Goal: Check status: Check status

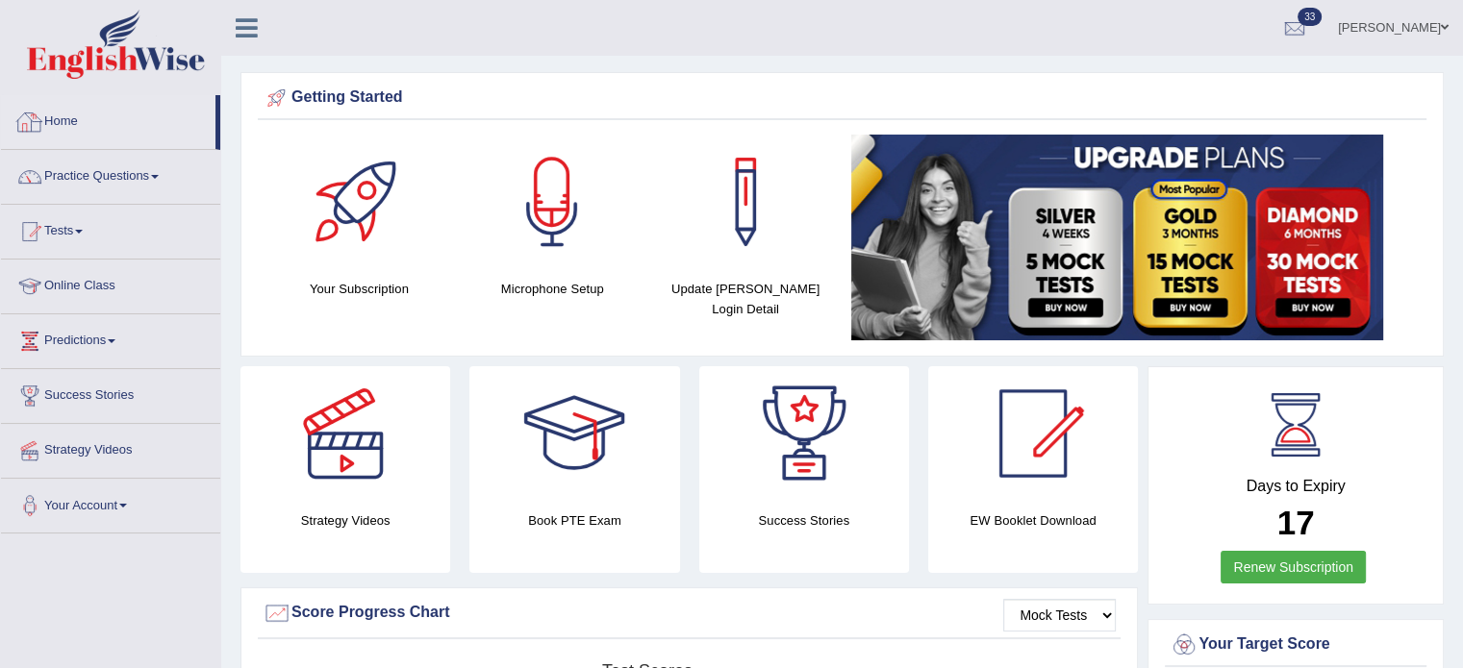
click at [60, 130] on link "Home" at bounding box center [108, 119] width 214 height 48
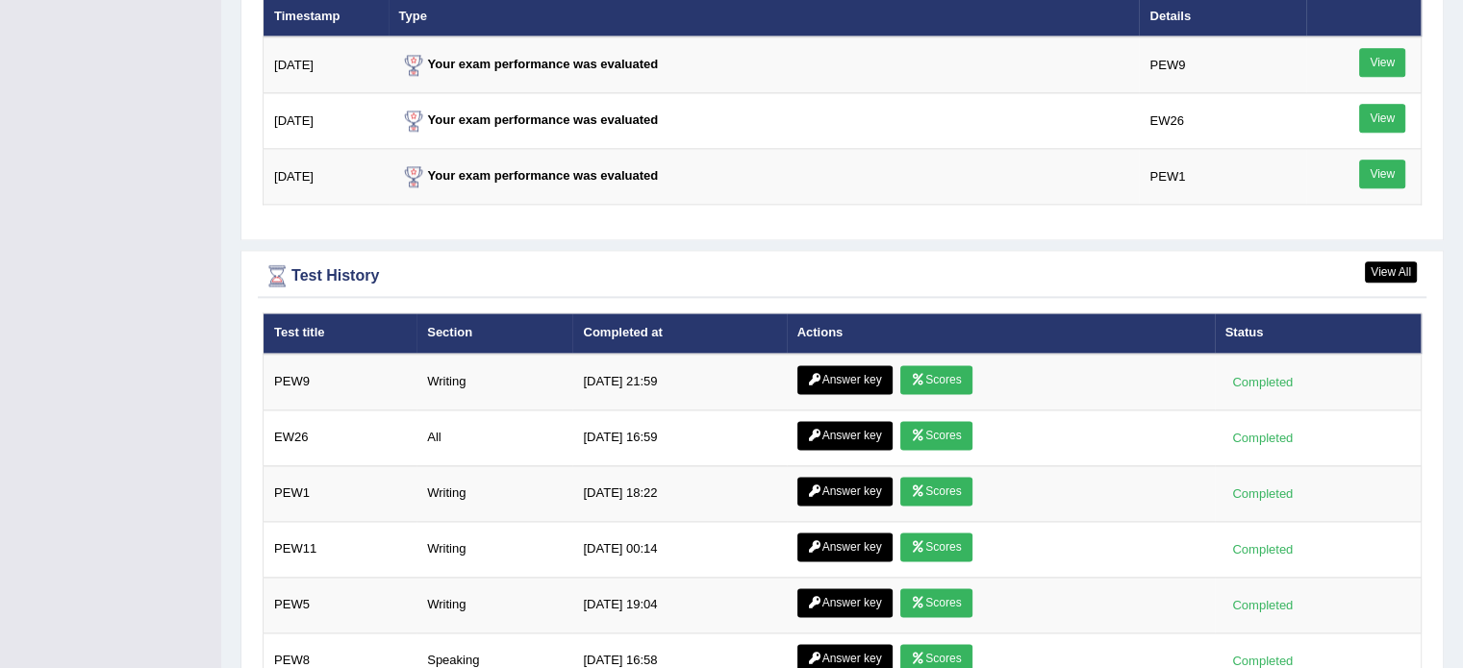
scroll to position [2450, 0]
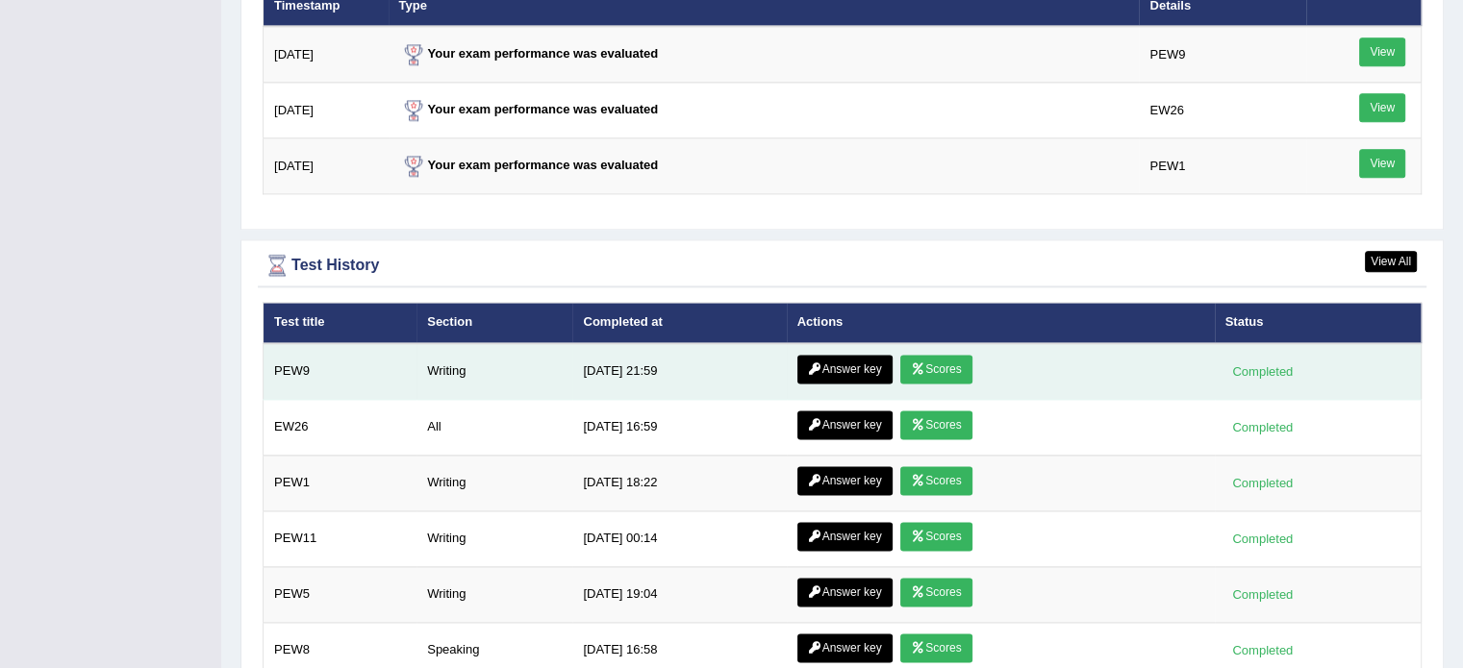
click at [936, 358] on link "Scores" at bounding box center [935, 369] width 71 height 29
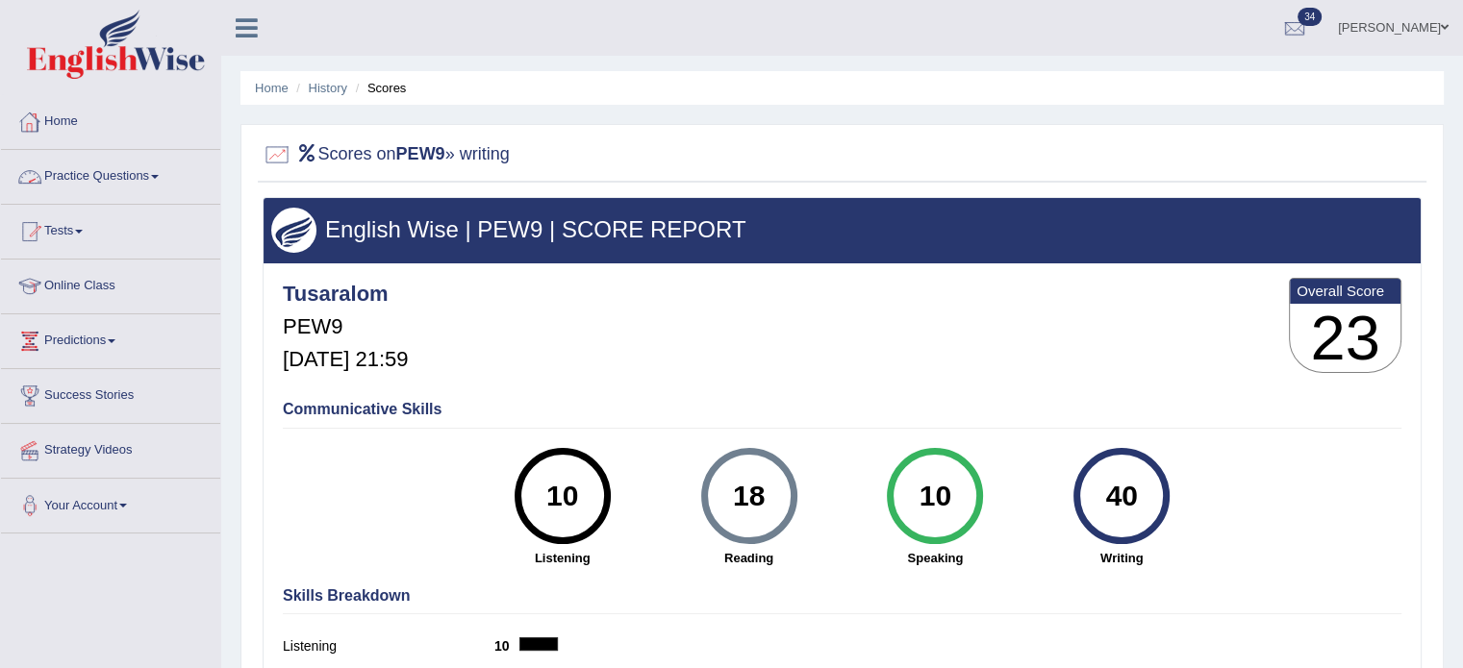
click at [81, 120] on link "Home" at bounding box center [110, 119] width 219 height 48
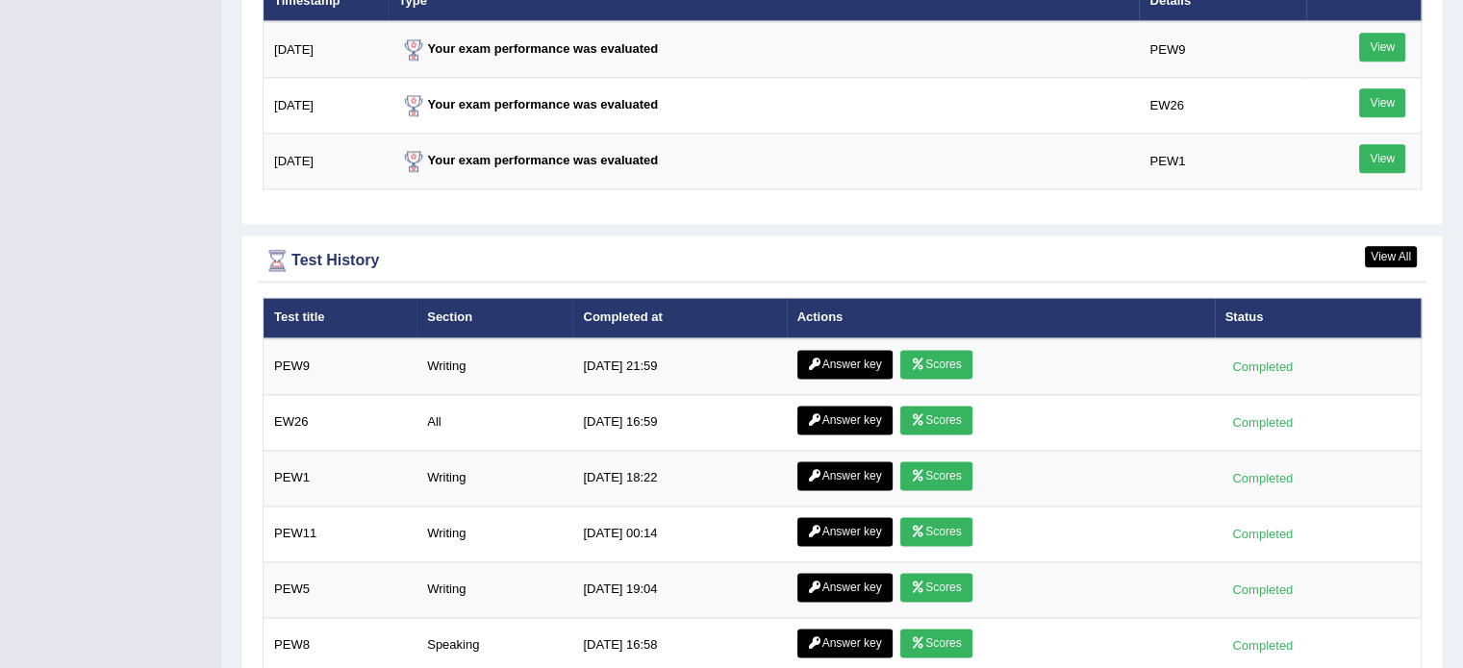
scroll to position [2455, 0]
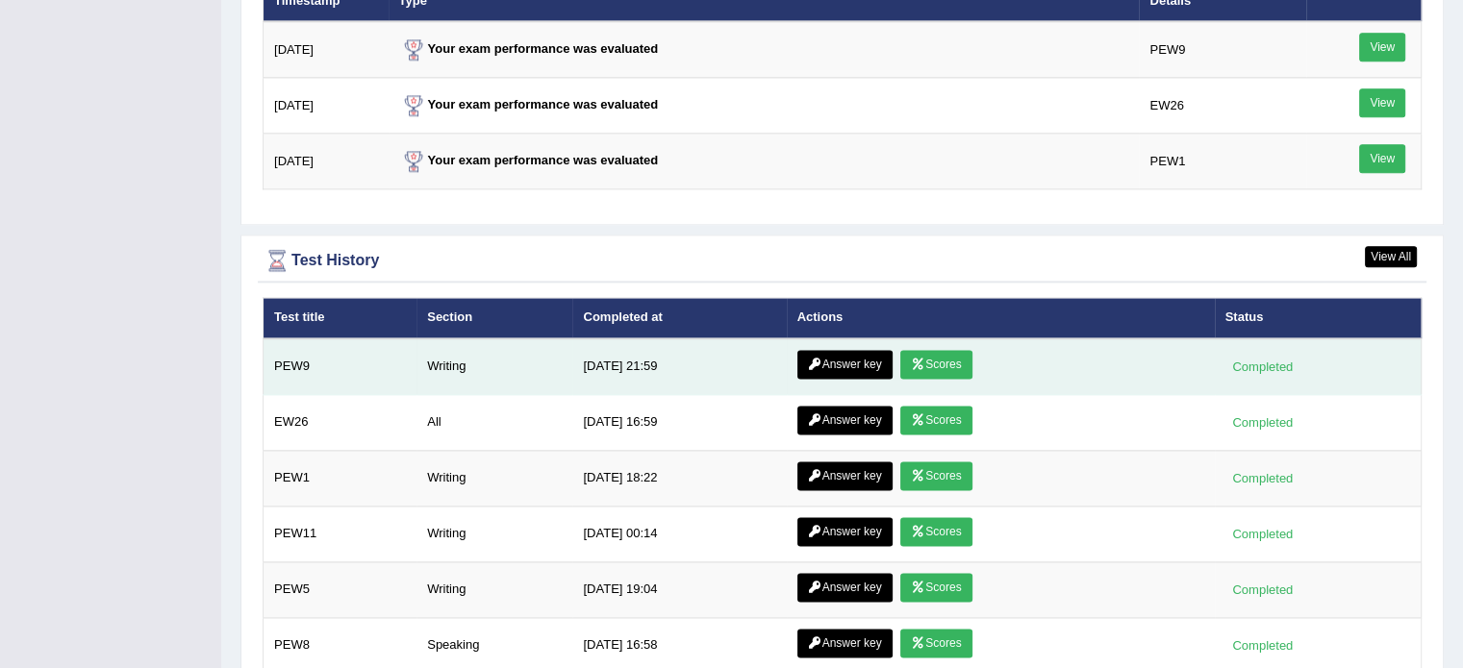
click at [835, 350] on link "Answer key" at bounding box center [844, 364] width 95 height 29
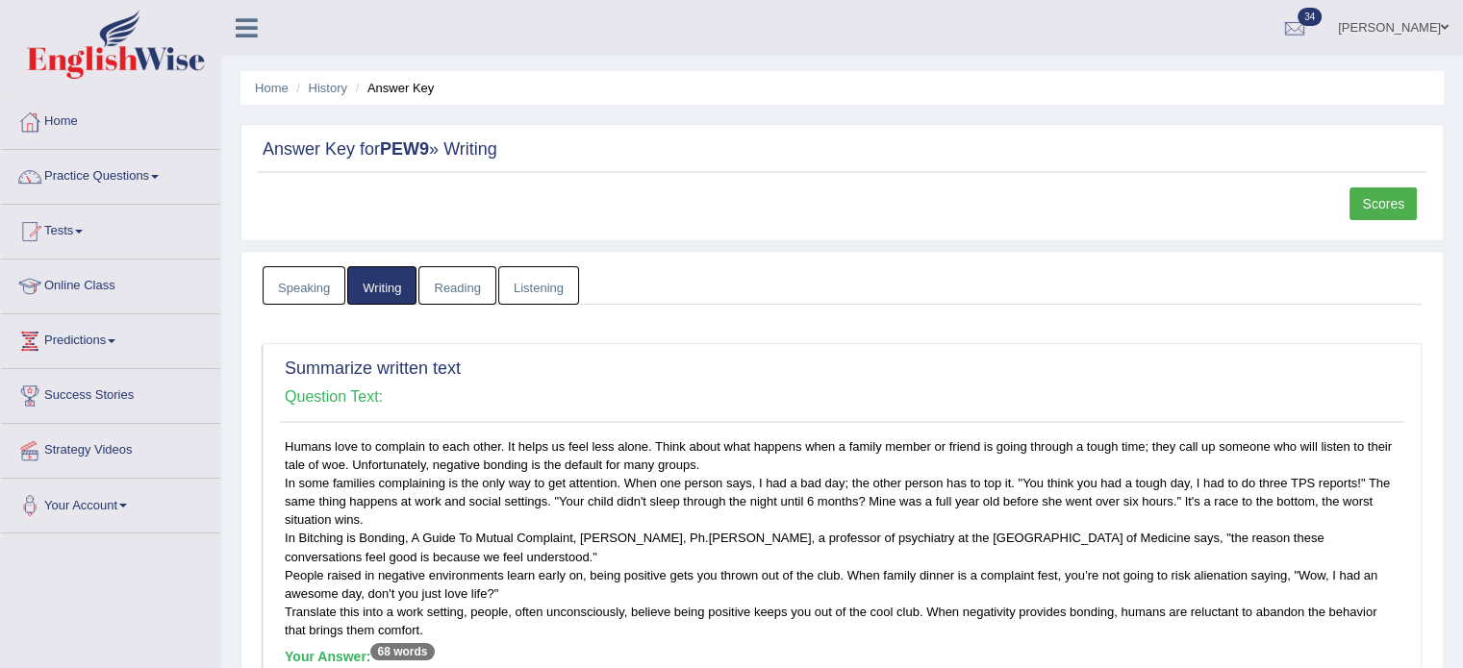
click at [1386, 204] on link "Scores" at bounding box center [1382, 204] width 67 height 33
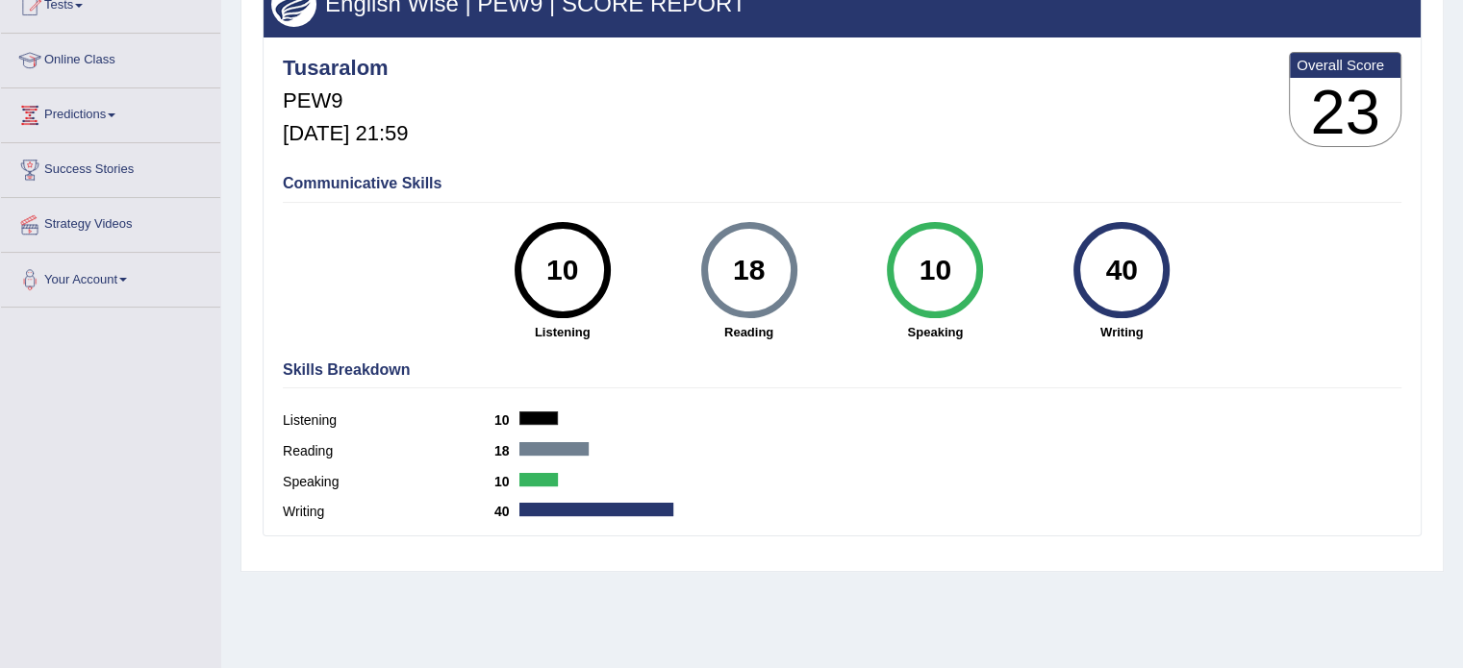
scroll to position [239, 0]
